Goal: Task Accomplishment & Management: Use online tool/utility

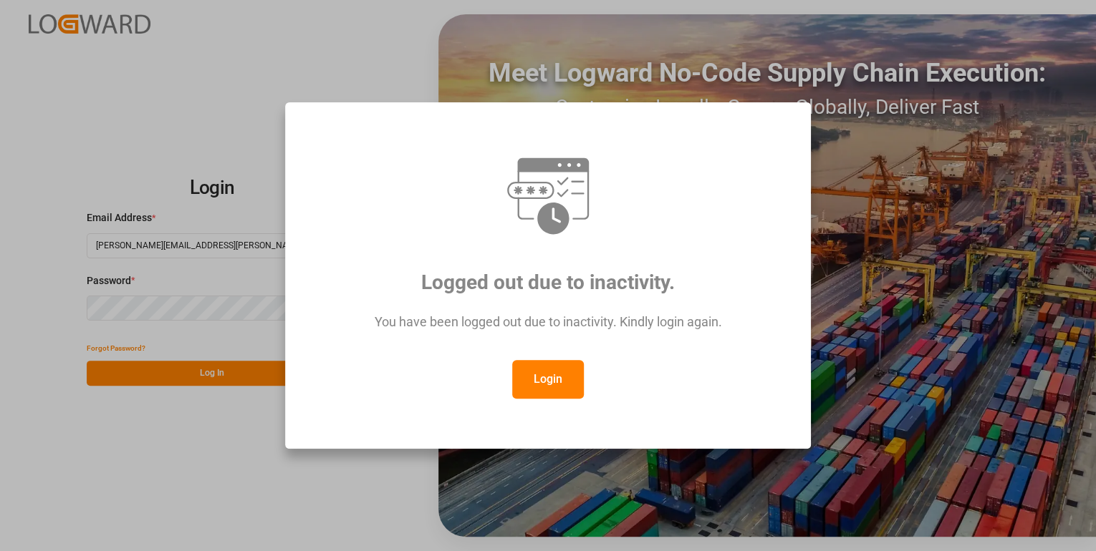
click at [556, 383] on button "Login" at bounding box center [548, 379] width 72 height 39
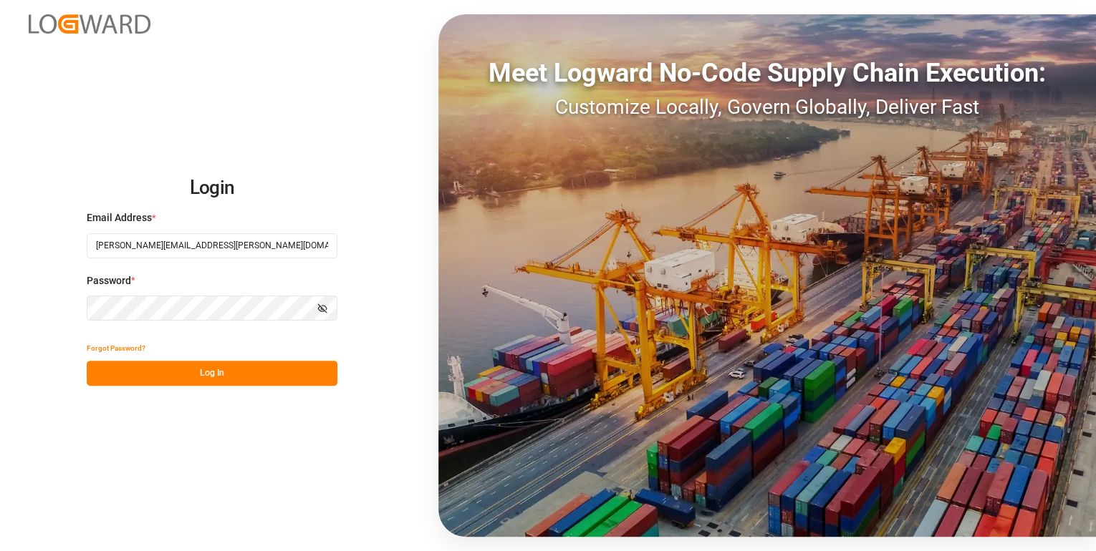
click at [283, 375] on button "Log In" at bounding box center [212, 373] width 251 height 25
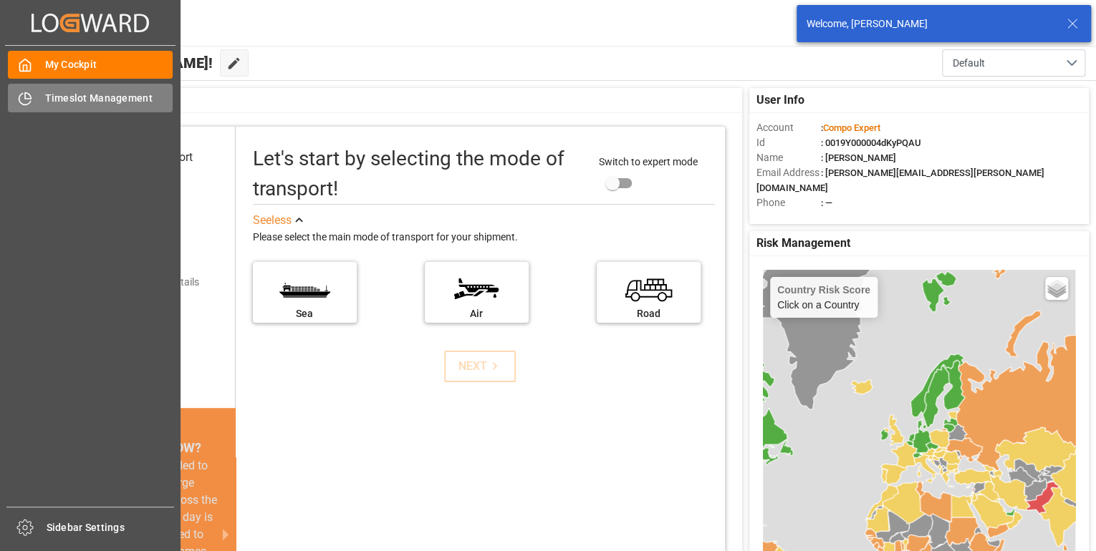
click at [44, 95] on div "Timeslot Management Timeslot Management" at bounding box center [90, 98] width 165 height 28
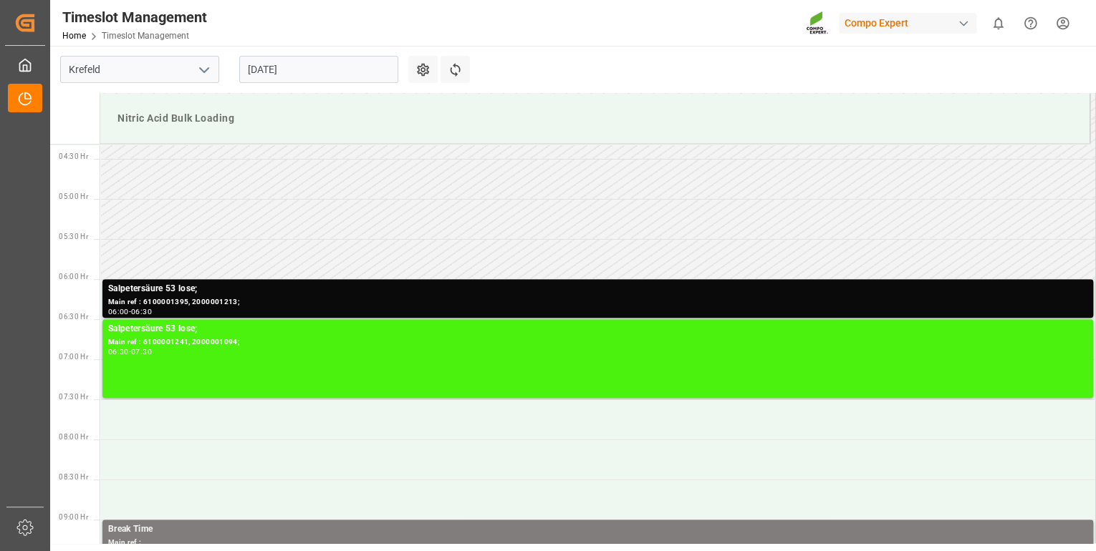
scroll to position [334, 0]
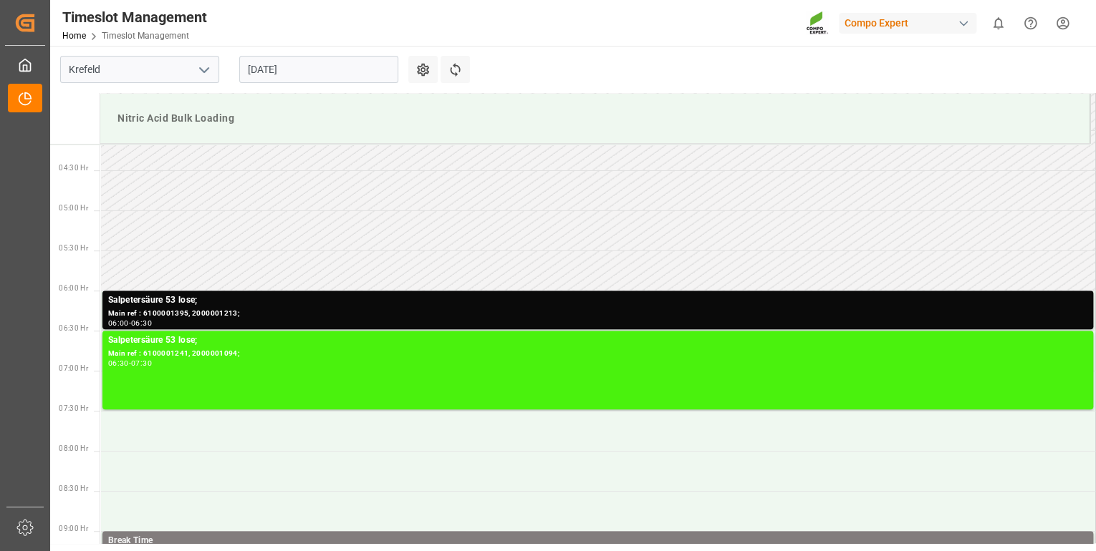
click at [318, 69] on input "[DATE]" at bounding box center [318, 69] width 159 height 27
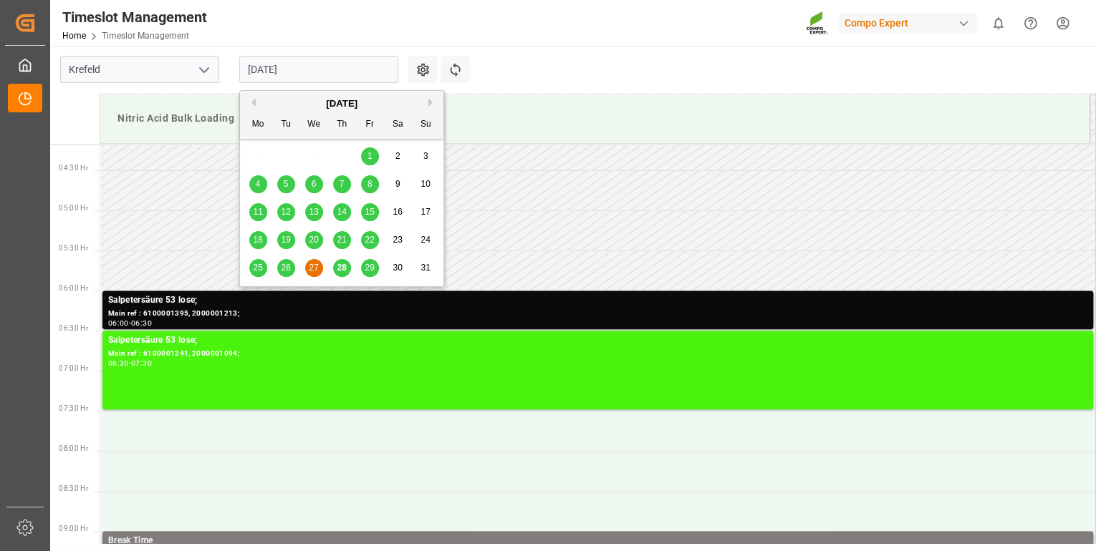
click at [341, 269] on span "28" at bounding box center [341, 268] width 9 height 10
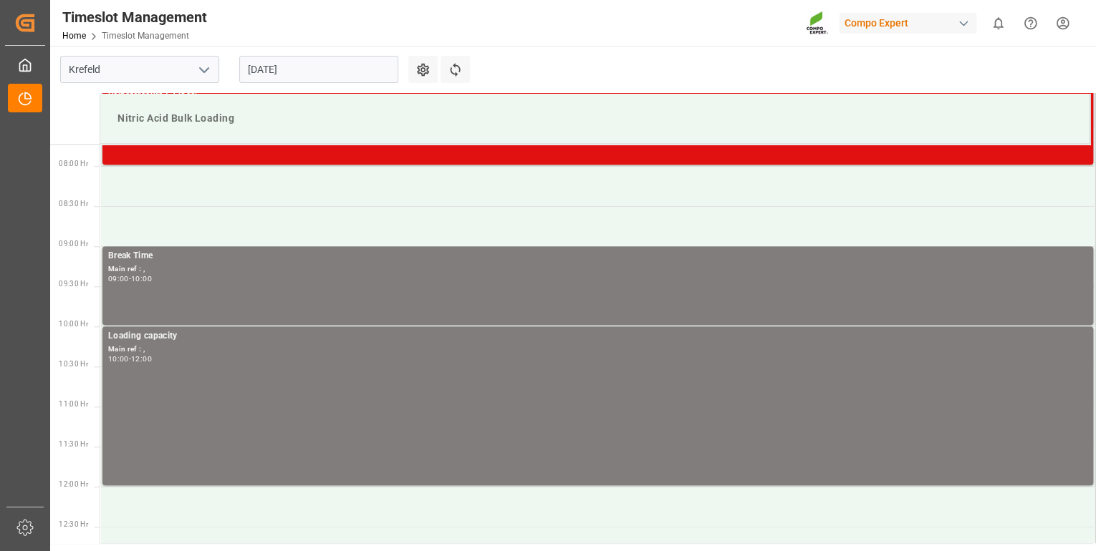
scroll to position [564, 0]
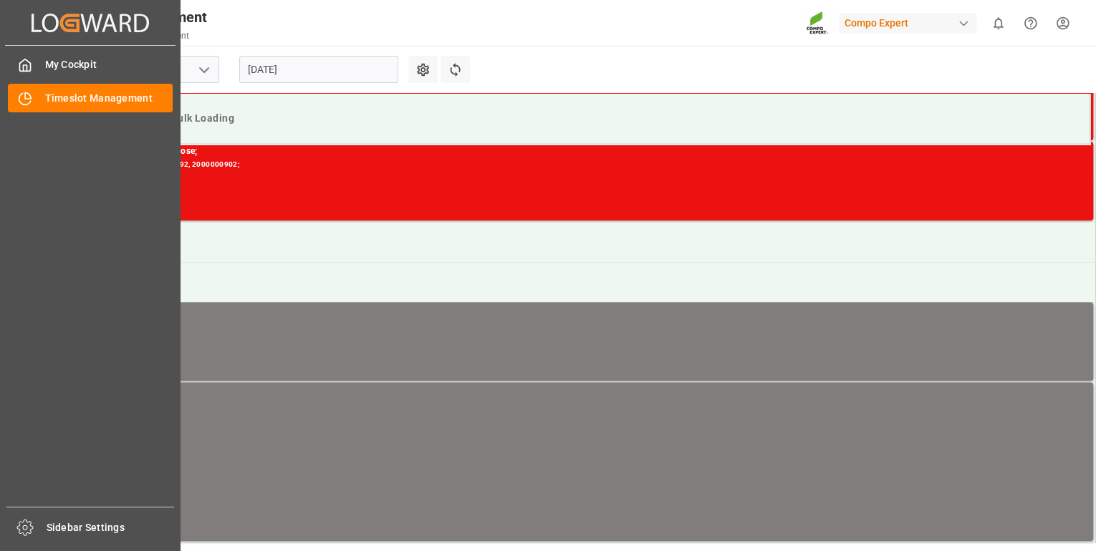
drag, startPoint x: 0, startPoint y: 229, endPoint x: 10, endPoint y: 557, distance: 328.2
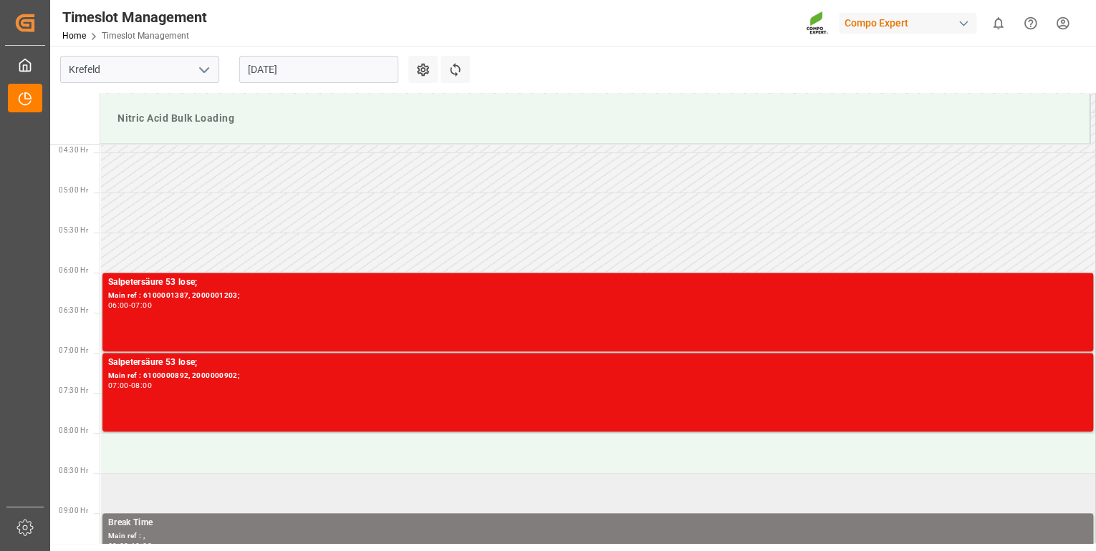
scroll to position [334, 0]
